Goal: Transaction & Acquisition: Subscribe to service/newsletter

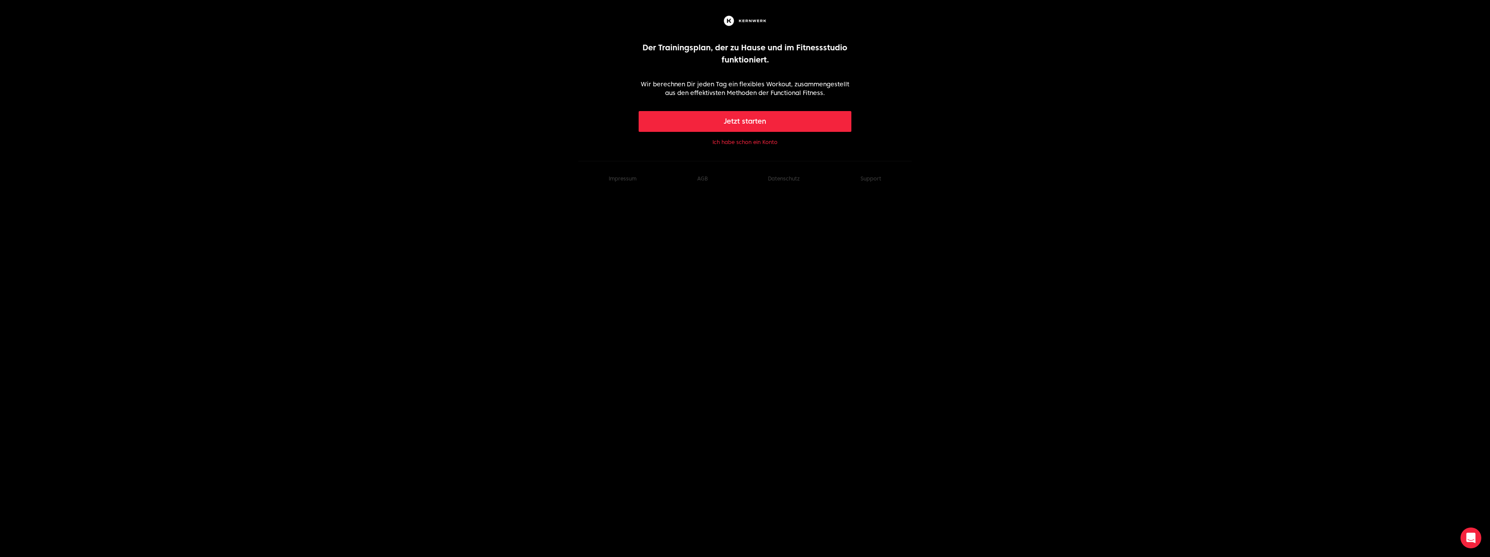
click at [758, 122] on button "Jetzt starten" at bounding box center [745, 121] width 213 height 21
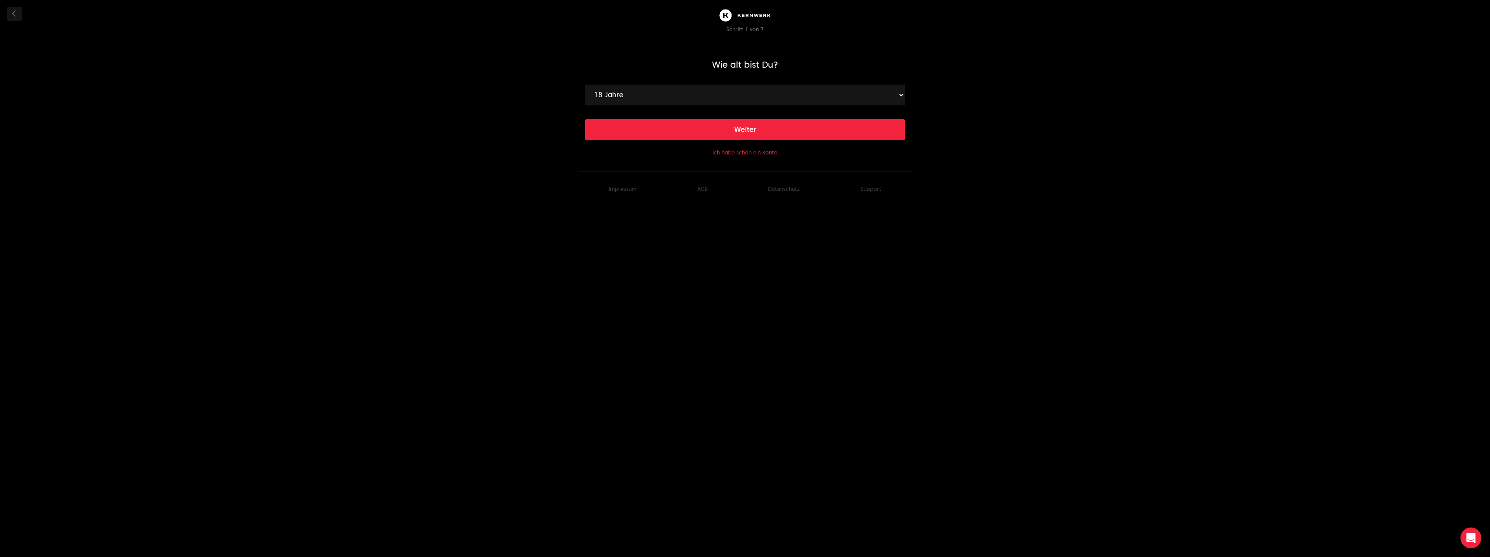
click at [750, 154] on button "Ich habe schon ein Konto" at bounding box center [744, 152] width 65 height 7
click at [735, 152] on button "Ich habe schon ein Konto" at bounding box center [744, 152] width 65 height 7
click at [725, 156] on div "Ich habe schon ein Konto" at bounding box center [745, 152] width 320 height 10
click at [725, 154] on button "Ich habe schon ein Konto" at bounding box center [744, 152] width 65 height 7
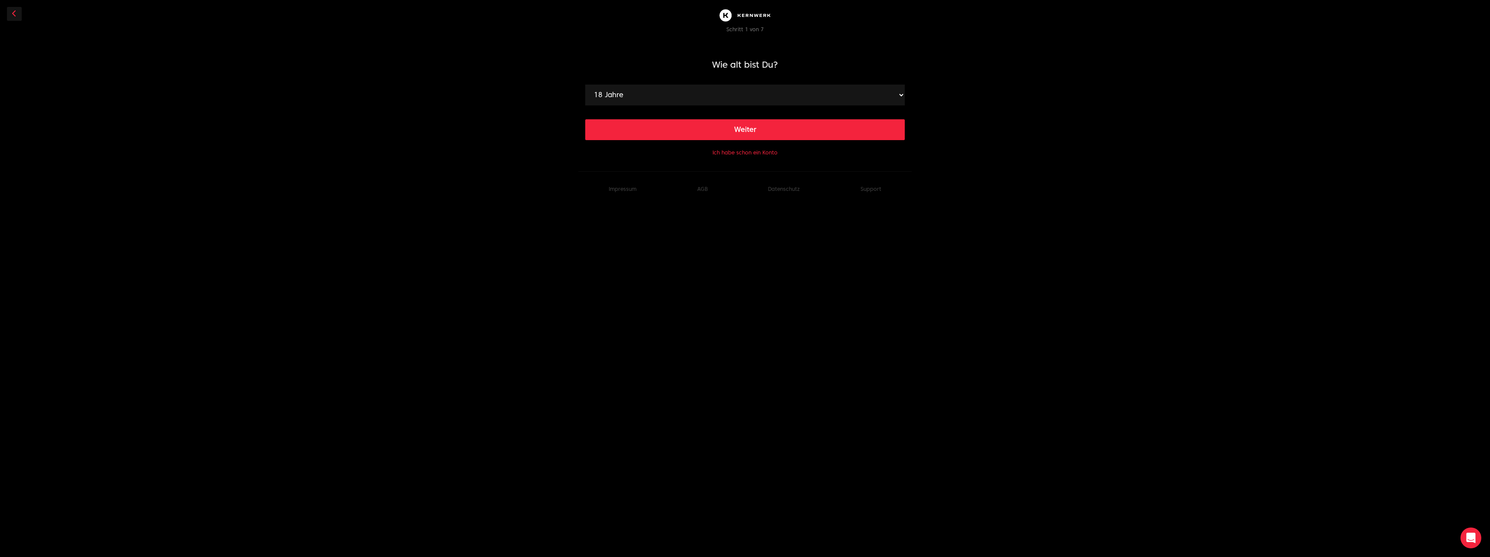
click at [725, 154] on button "Ich habe schon ein Konto" at bounding box center [744, 152] width 65 height 7
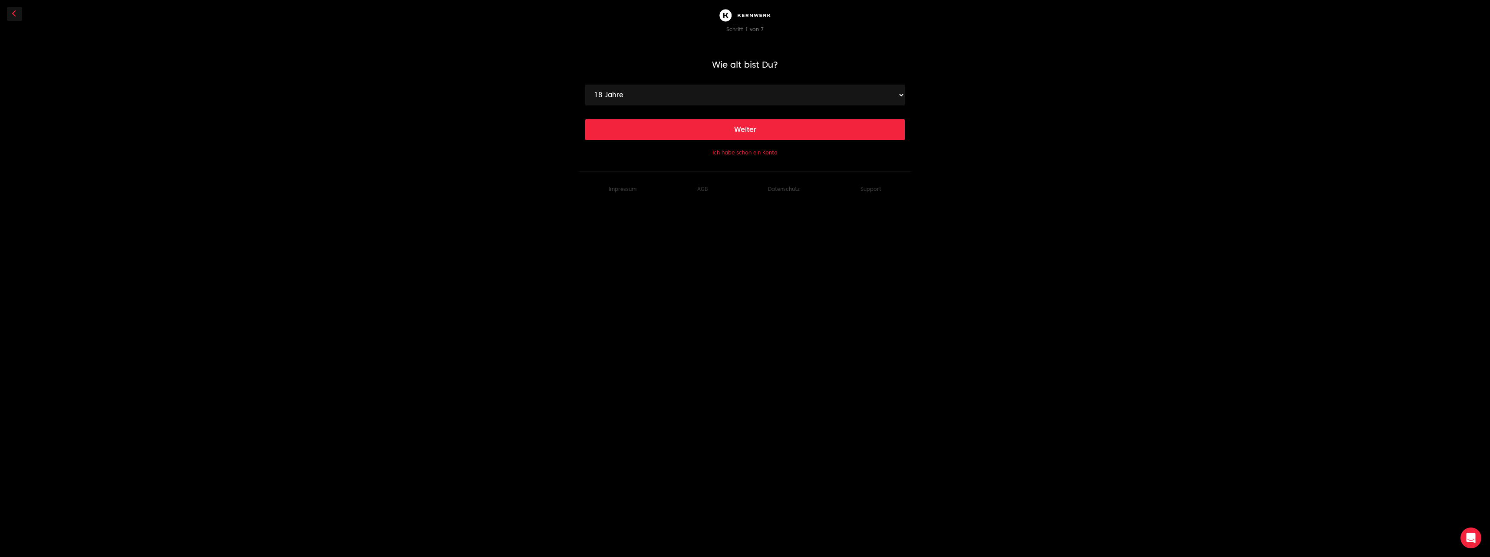
click at [17, 20] on link at bounding box center [14, 14] width 15 height 14
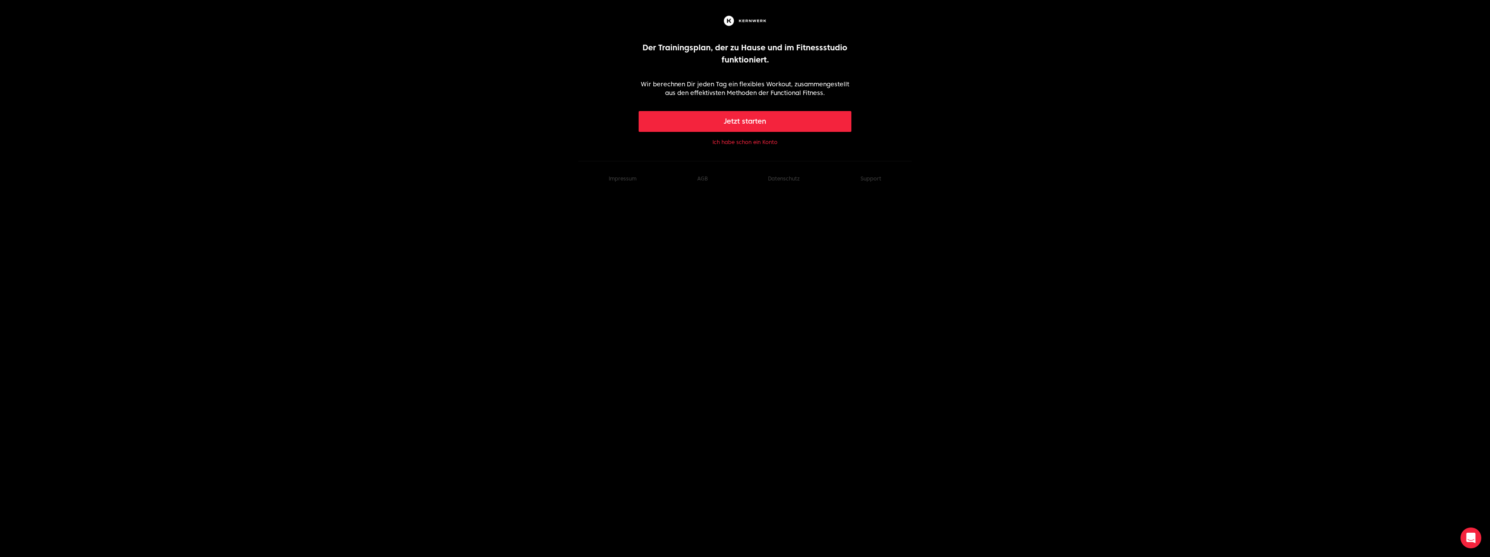
click at [729, 143] on button "Ich habe schon ein Konto" at bounding box center [744, 142] width 65 height 7
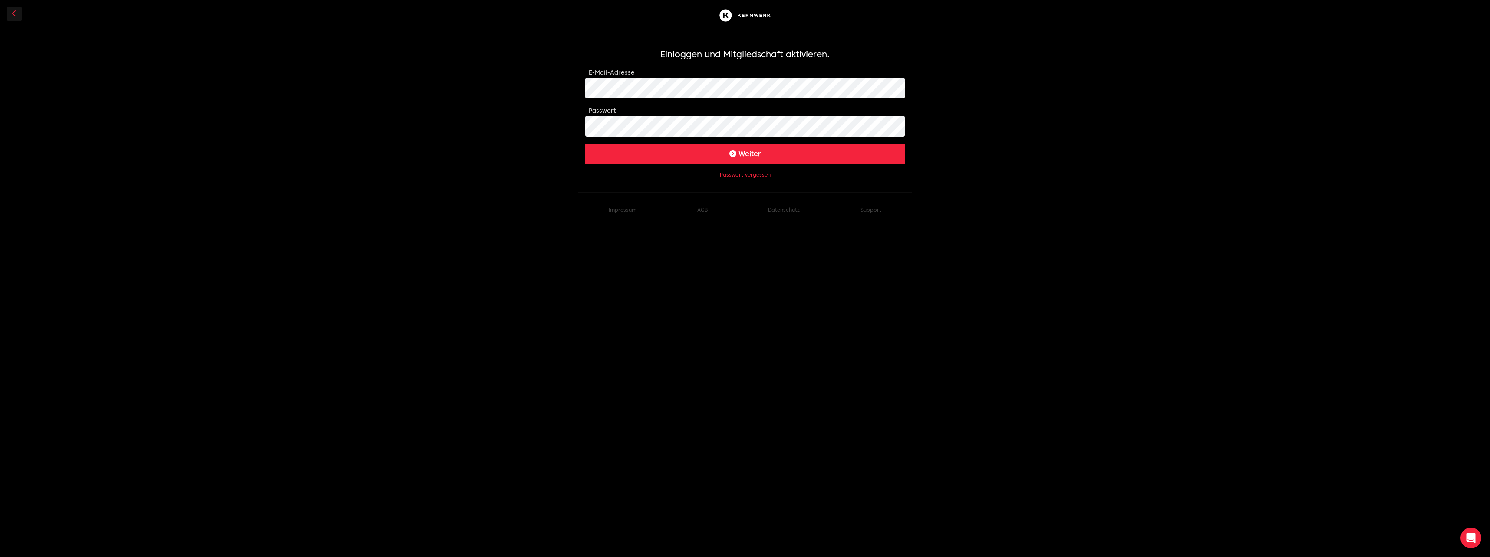
click at [755, 148] on button "Weiter" at bounding box center [745, 154] width 320 height 21
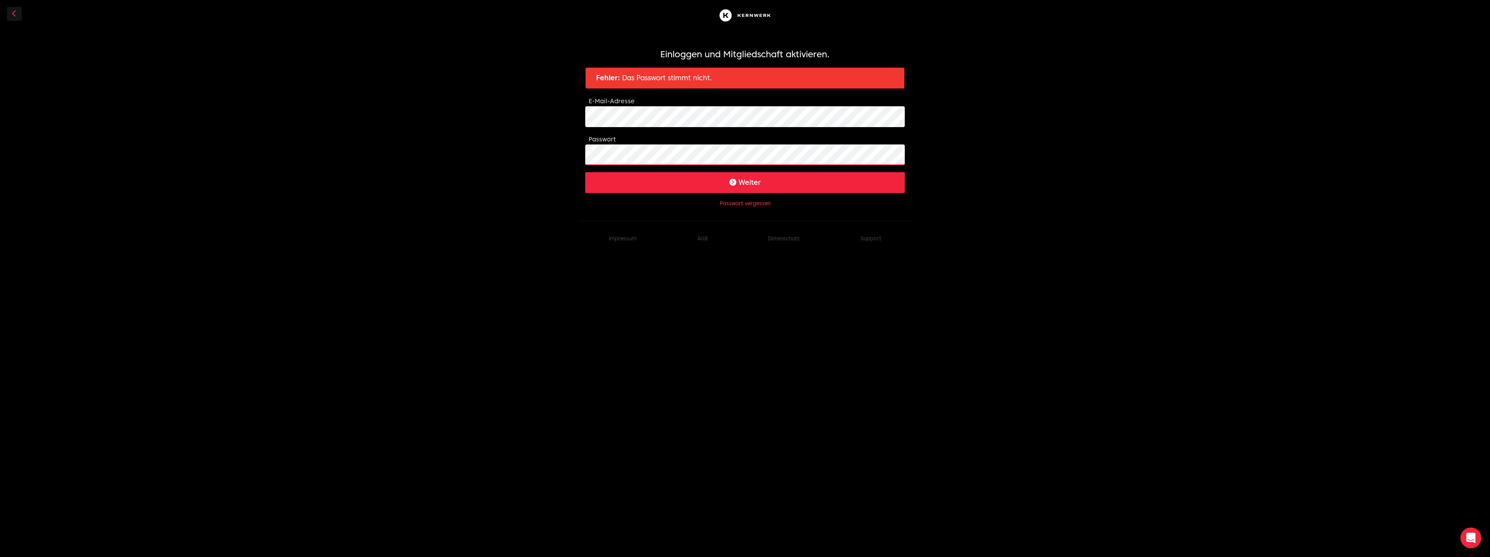
click at [526, 156] on body "Einloggen und Mitgliedschaft aktivieren. Fehler: Das Passwort stimmt nicht. E-M…" at bounding box center [745, 128] width 1490 height 256
click button "Weiter" at bounding box center [745, 182] width 320 height 21
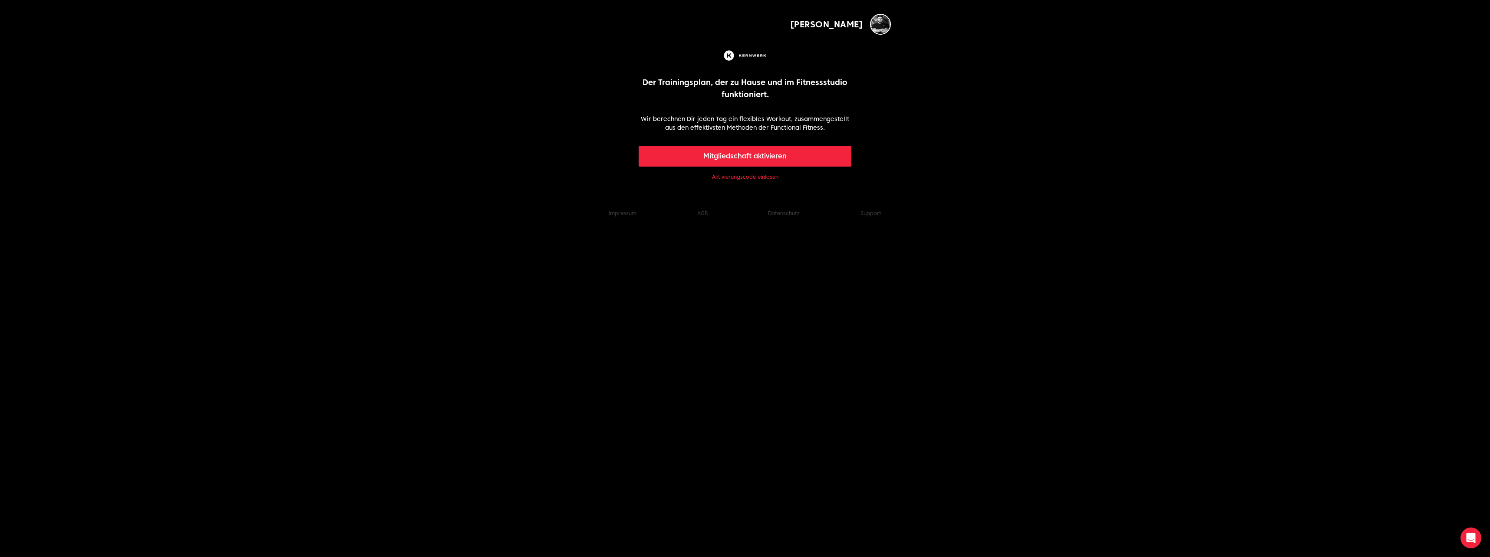
click at [758, 158] on button "Mitgliedschaft aktivieren" at bounding box center [745, 156] width 213 height 21
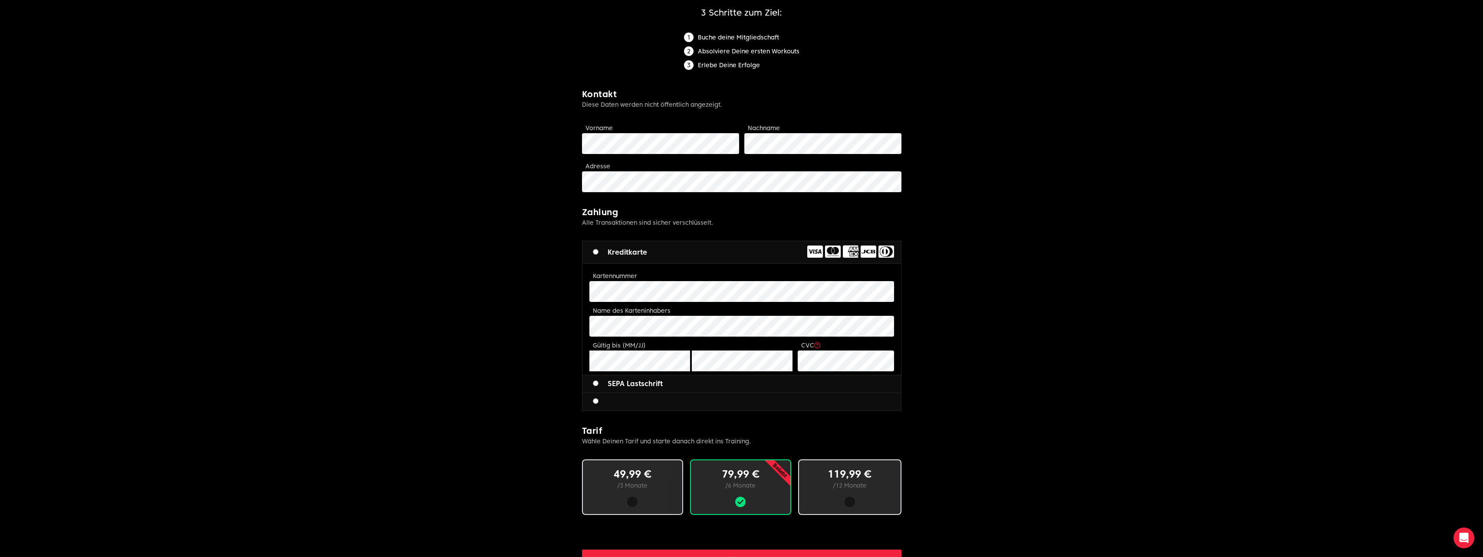
scroll to position [130, 0]
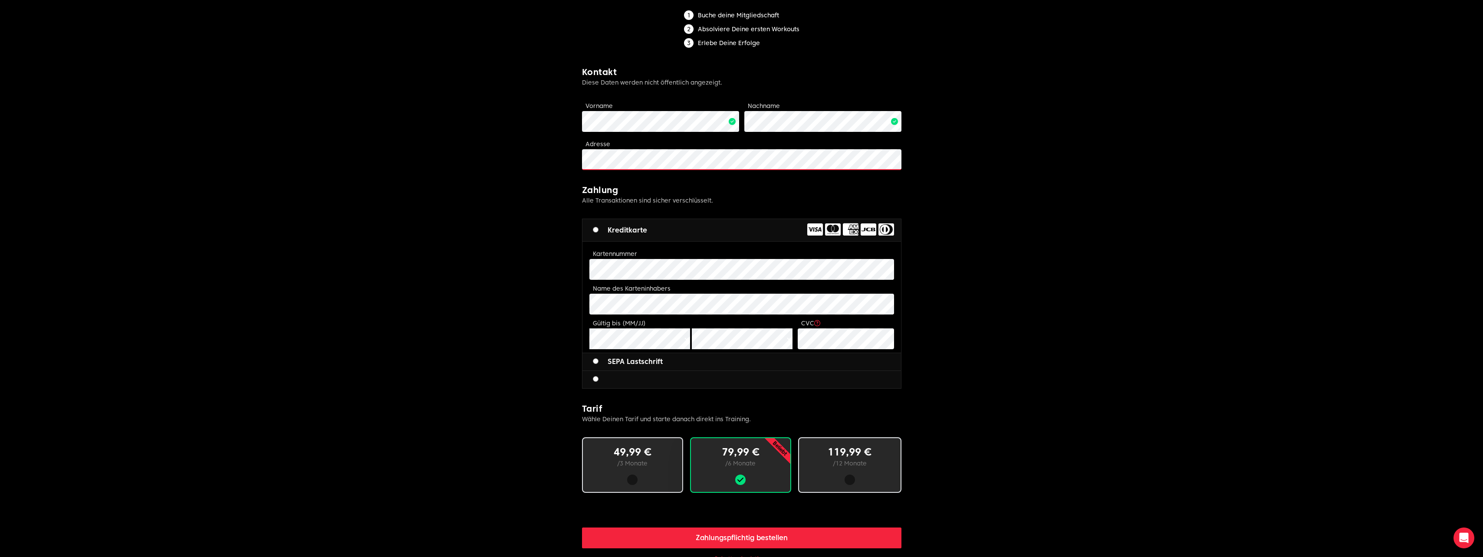
click at [559, 158] on body "Manuel Limitless fitness . Scaled to you . 3 Schritte zum Ziel: Buche deine Mit…" at bounding box center [741, 315] width 1483 height 890
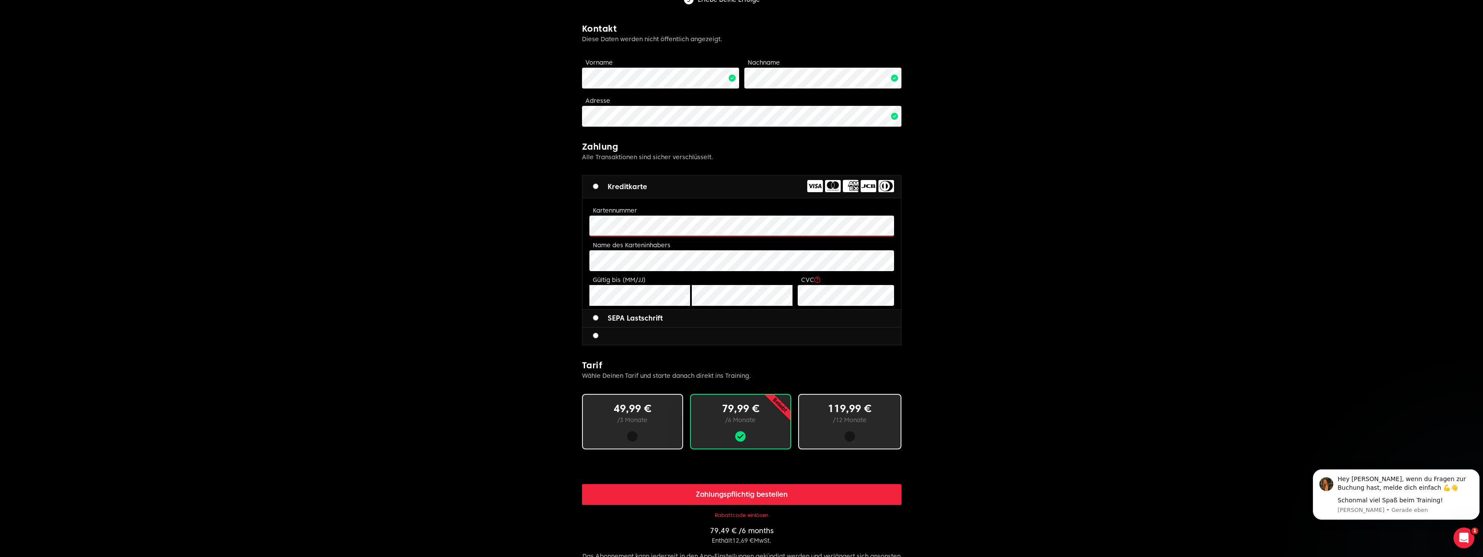
scroll to position [0, 0]
click at [876, 422] on p "/ 12 Monate" at bounding box center [850, 420] width 74 height 9
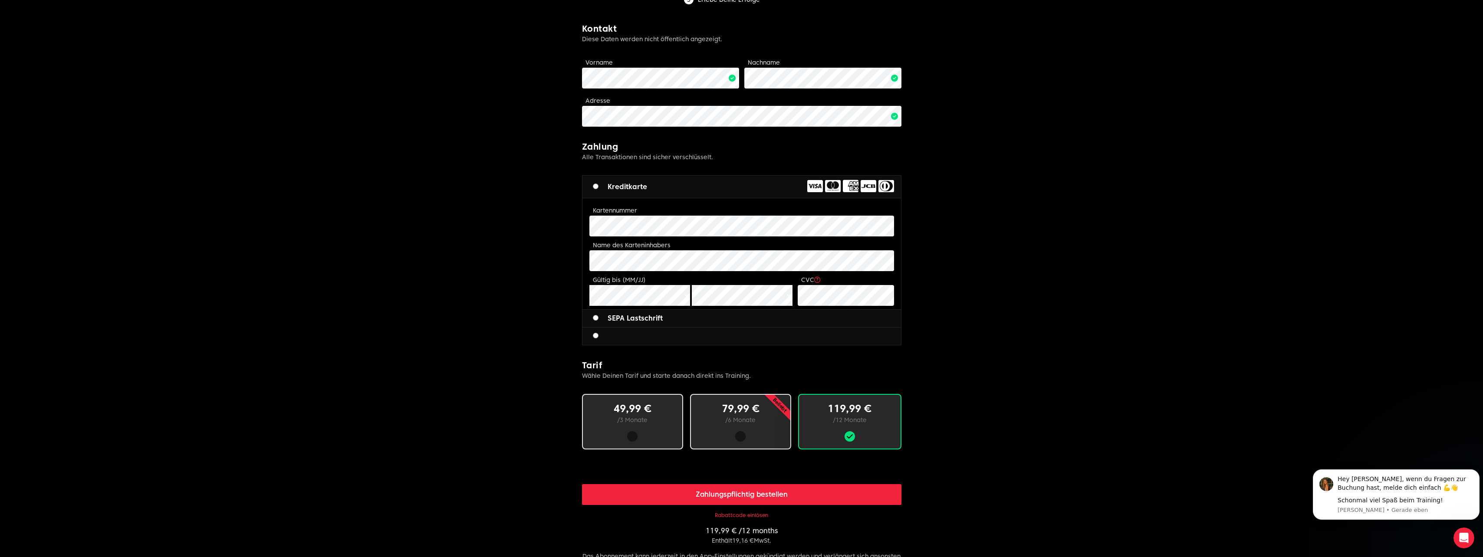
click at [752, 515] on button "Rabattcode einlösen" at bounding box center [741, 515] width 53 height 7
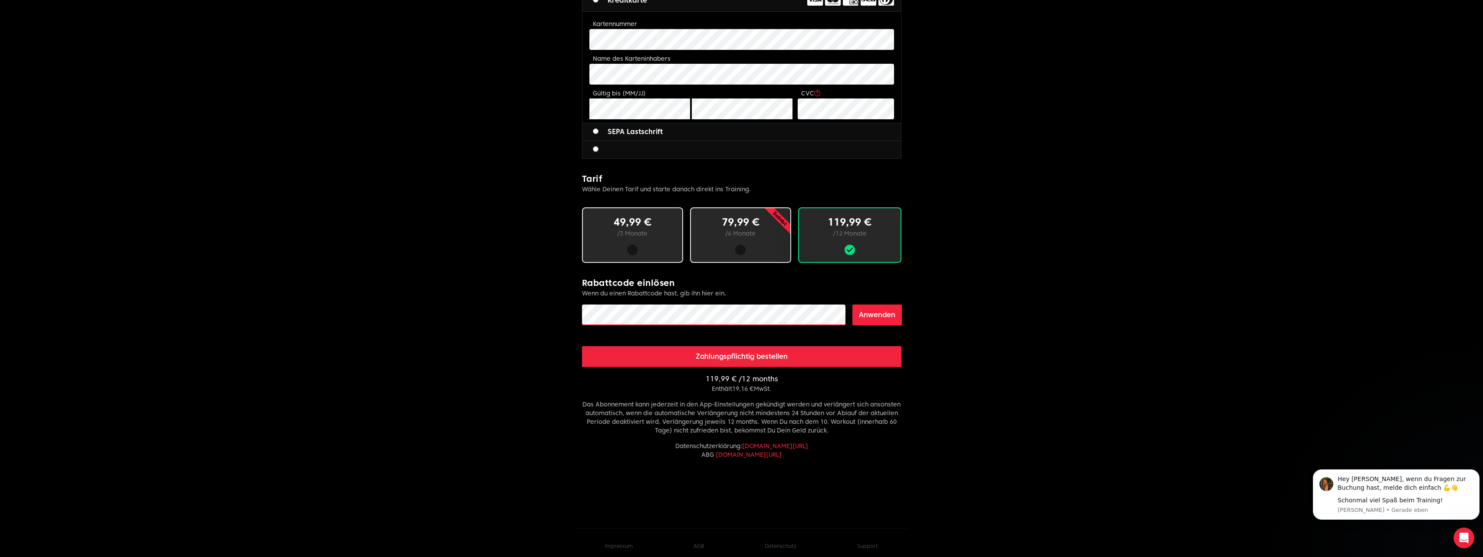
scroll to position [367, 0]
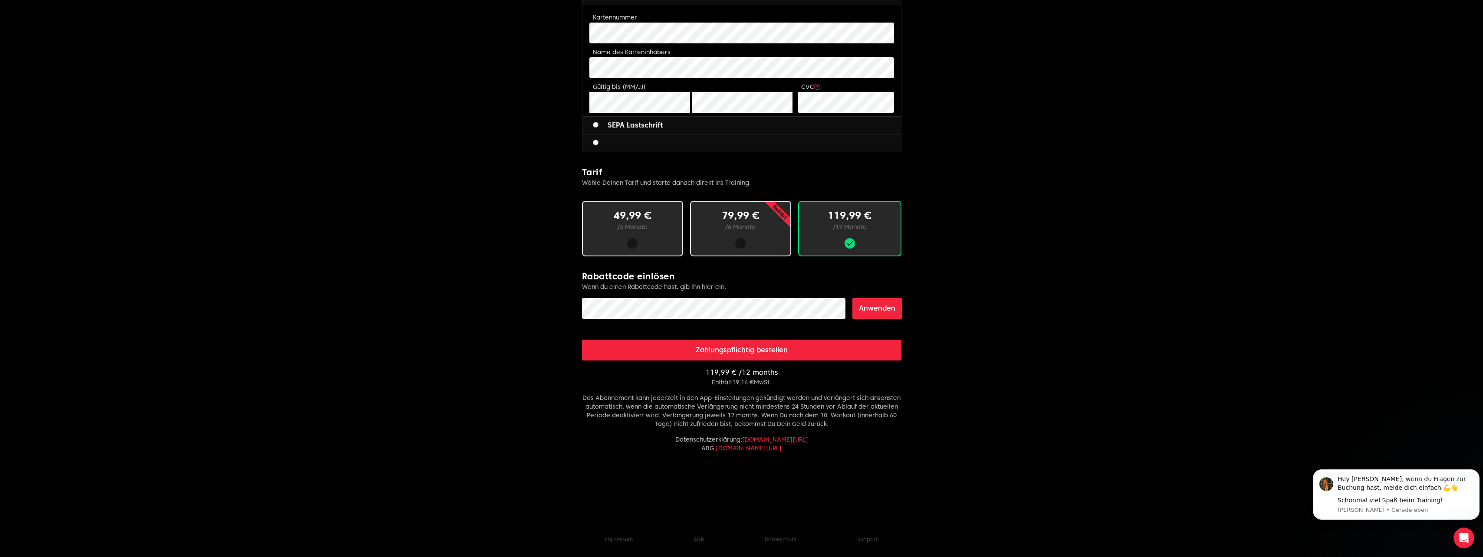
click at [879, 313] on button "Anwenden" at bounding box center [877, 308] width 49 height 21
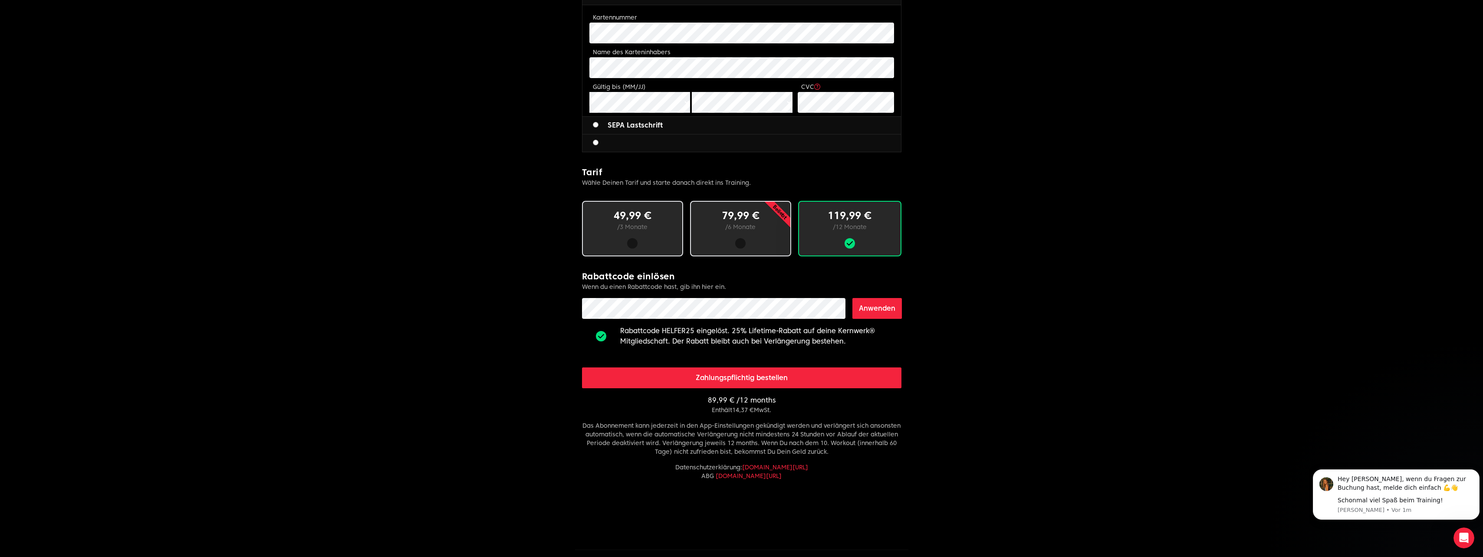
click at [785, 382] on button "Zahlungspflichtig bestellen" at bounding box center [742, 378] width 320 height 21
